Goal: Task Accomplishment & Management: Complete application form

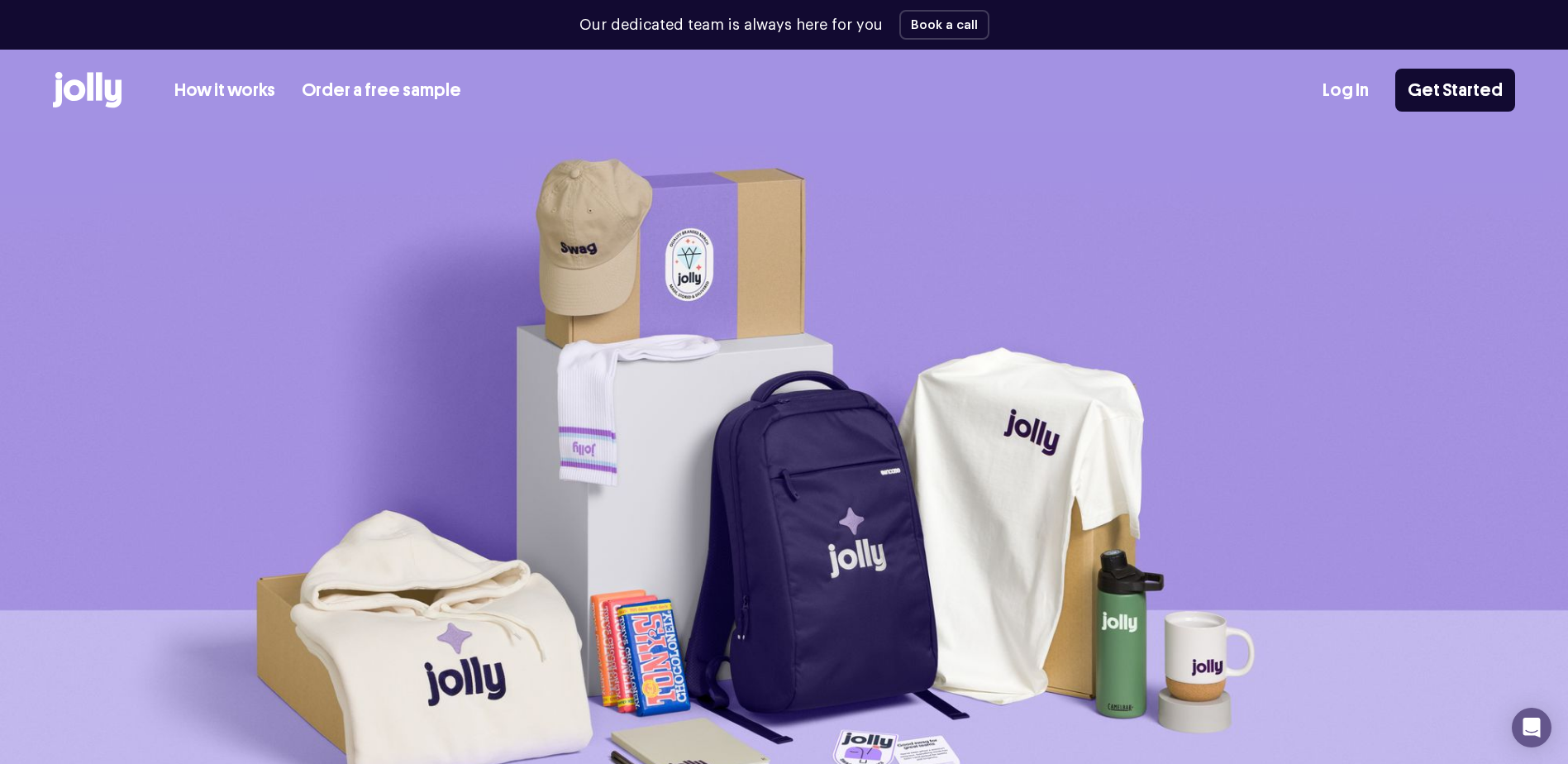
click at [1359, 80] on link "Log In" at bounding box center [1346, 91] width 46 height 28
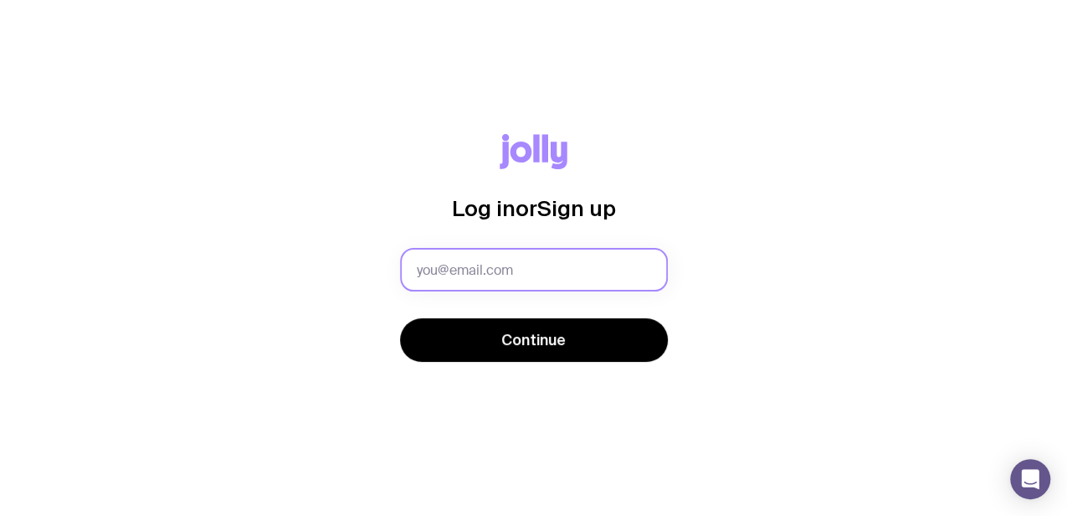
click at [491, 280] on input "text" at bounding box center [534, 270] width 268 height 44
click at [508, 263] on input "text" at bounding box center [534, 270] width 268 height 44
type input "[PERSON_NAME][EMAIL_ADDRESS][PERSON_NAME][DOMAIN_NAME]"
drag, startPoint x: 579, startPoint y: 271, endPoint x: 419, endPoint y: 273, distance: 159.9
click at [414, 274] on input "[PERSON_NAME][EMAIL_ADDRESS][PERSON_NAME][DOMAIN_NAME]" at bounding box center [534, 270] width 268 height 44
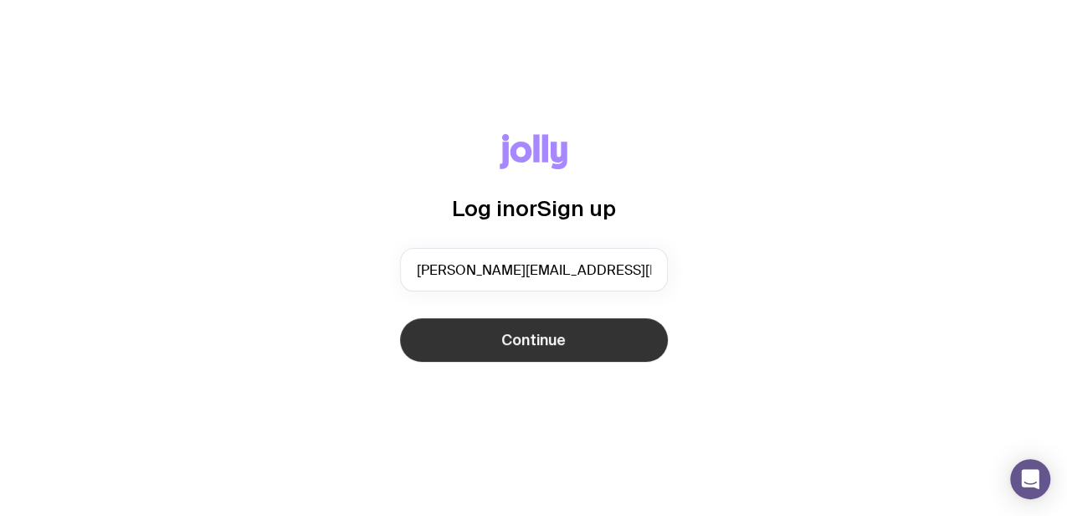
click at [552, 338] on span "Continue" at bounding box center [534, 340] width 64 height 20
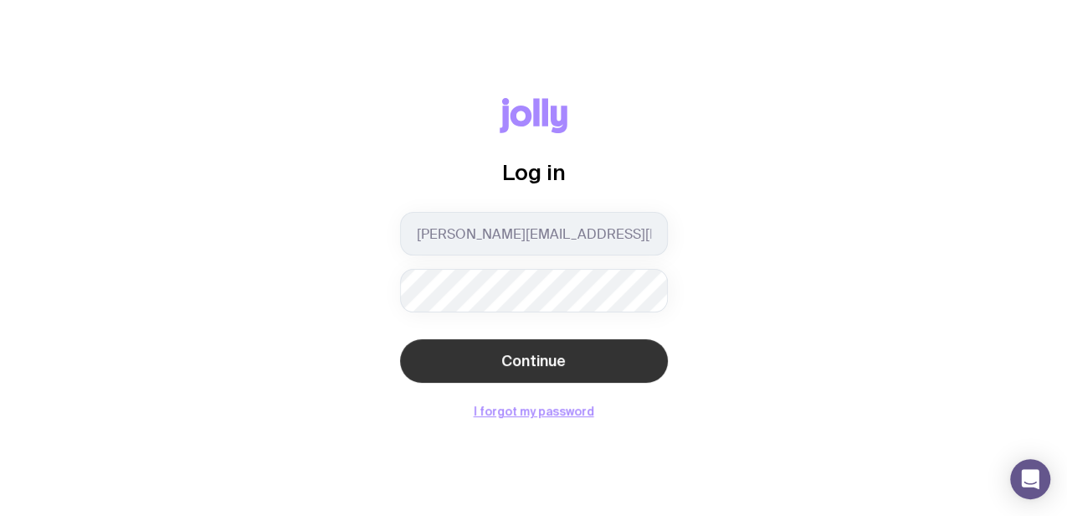
click at [565, 358] on button "Continue" at bounding box center [534, 361] width 268 height 44
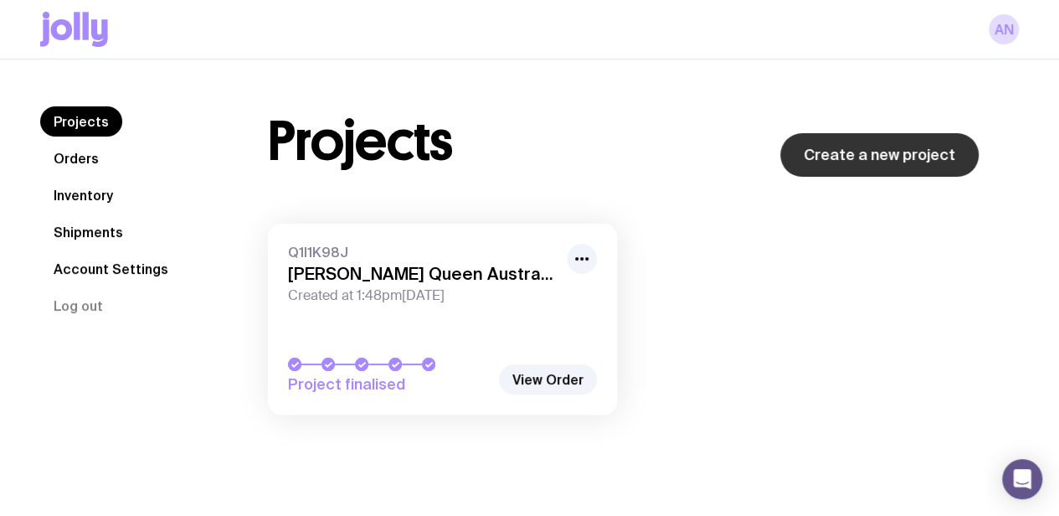
click at [859, 150] on link "Create a new project" at bounding box center [879, 155] width 198 height 44
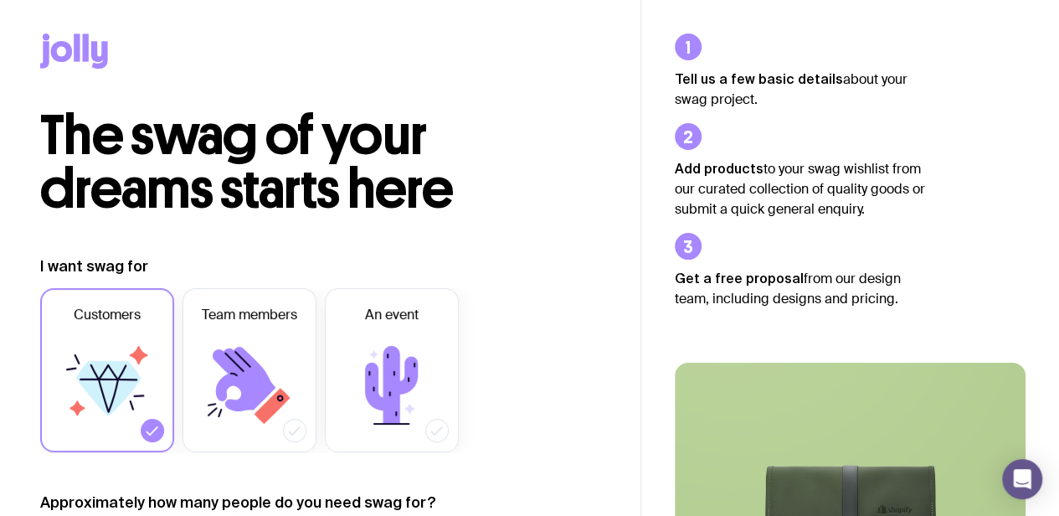
click at [89, 49] on icon at bounding box center [74, 50] width 68 height 35
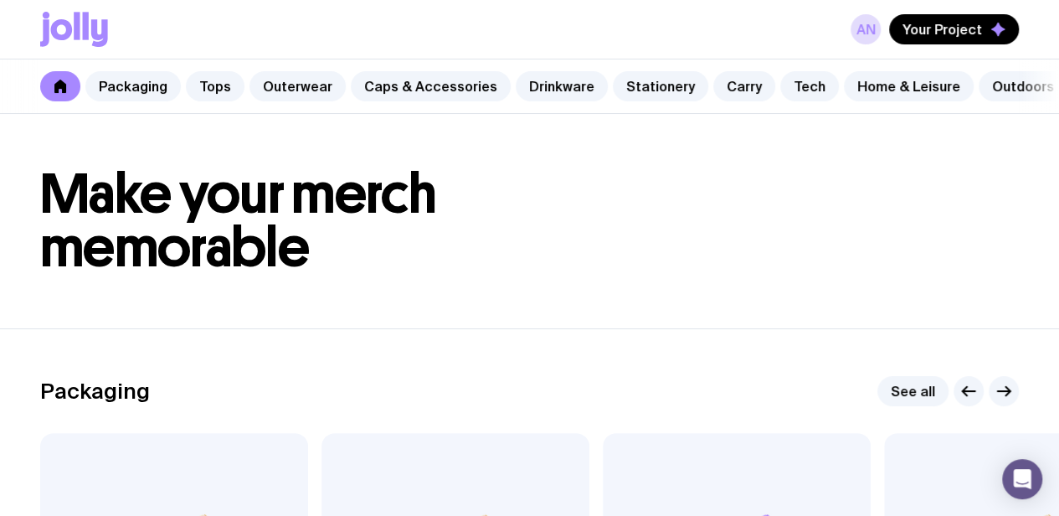
drag, startPoint x: 319, startPoint y: 121, endPoint x: 277, endPoint y: 121, distance: 41.9
click at [316, 121] on header "Make your merch memorable" at bounding box center [529, 221] width 1059 height 214
